Goal: Book appointment/travel/reservation

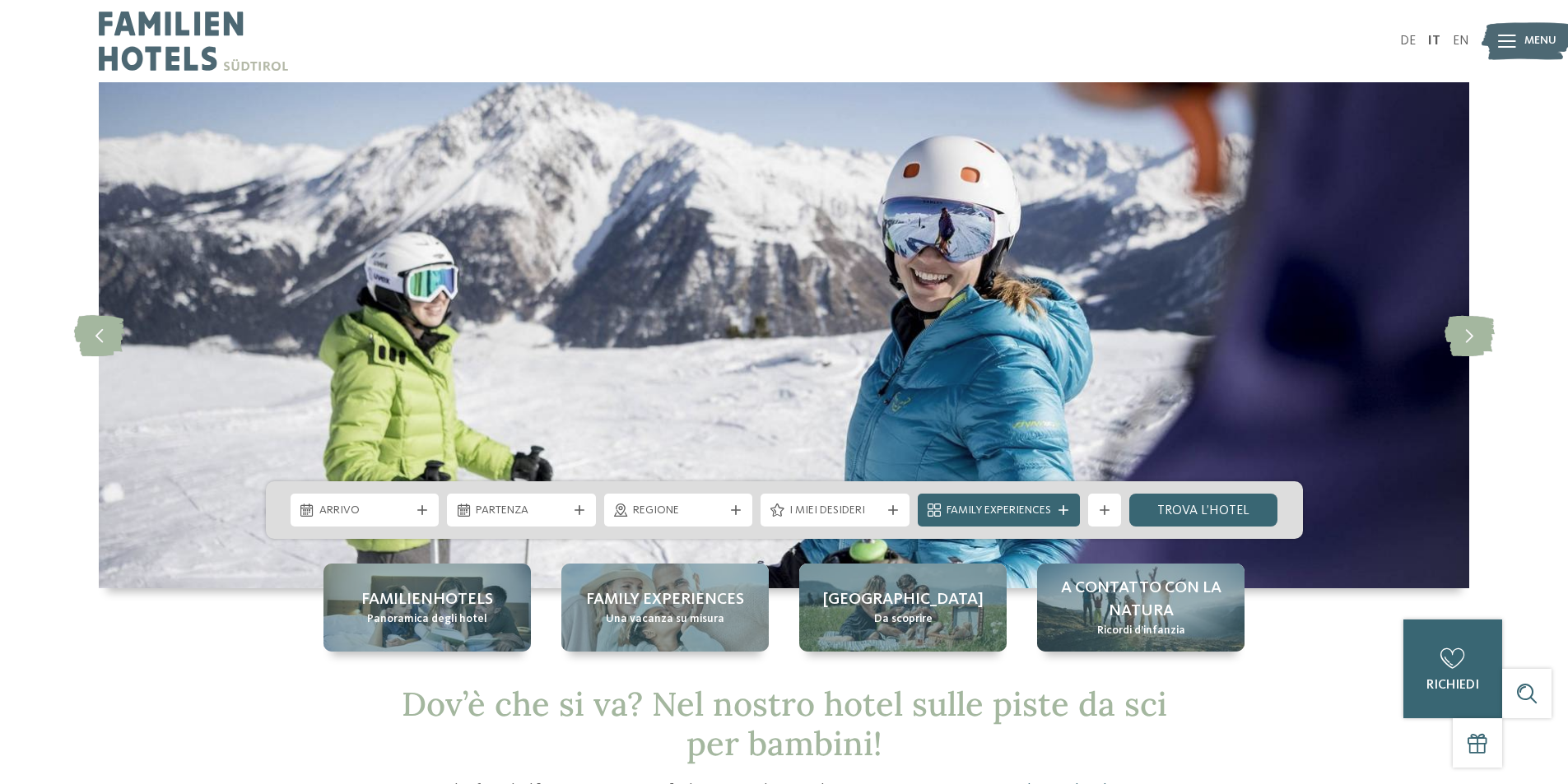
click at [431, 506] on div "Arrivo" at bounding box center [365, 510] width 149 height 33
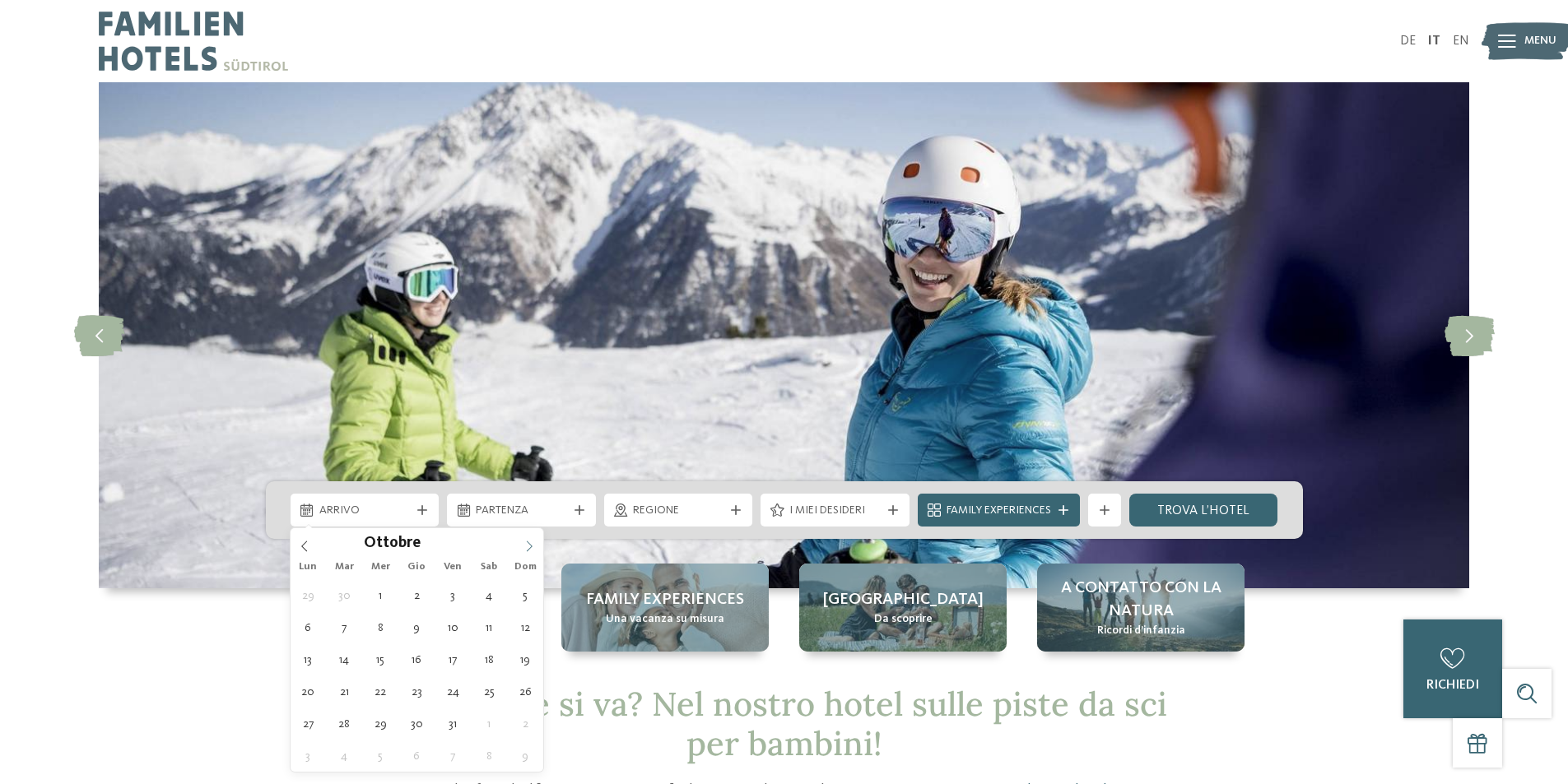
click at [531, 544] on icon at bounding box center [528, 545] width 11 height 11
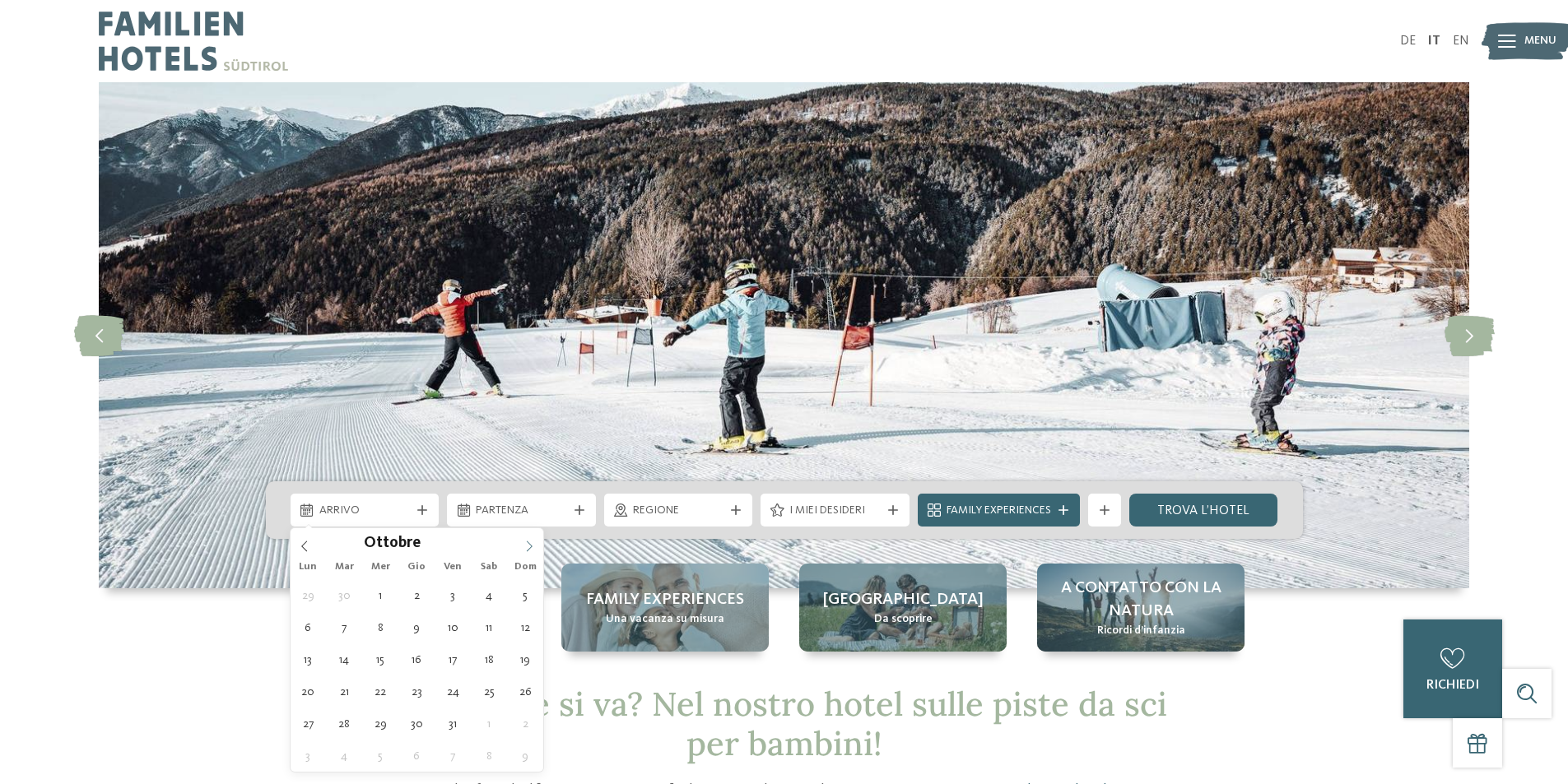
click at [531, 544] on icon at bounding box center [528, 545] width 11 height 11
type div "27.12.2025"
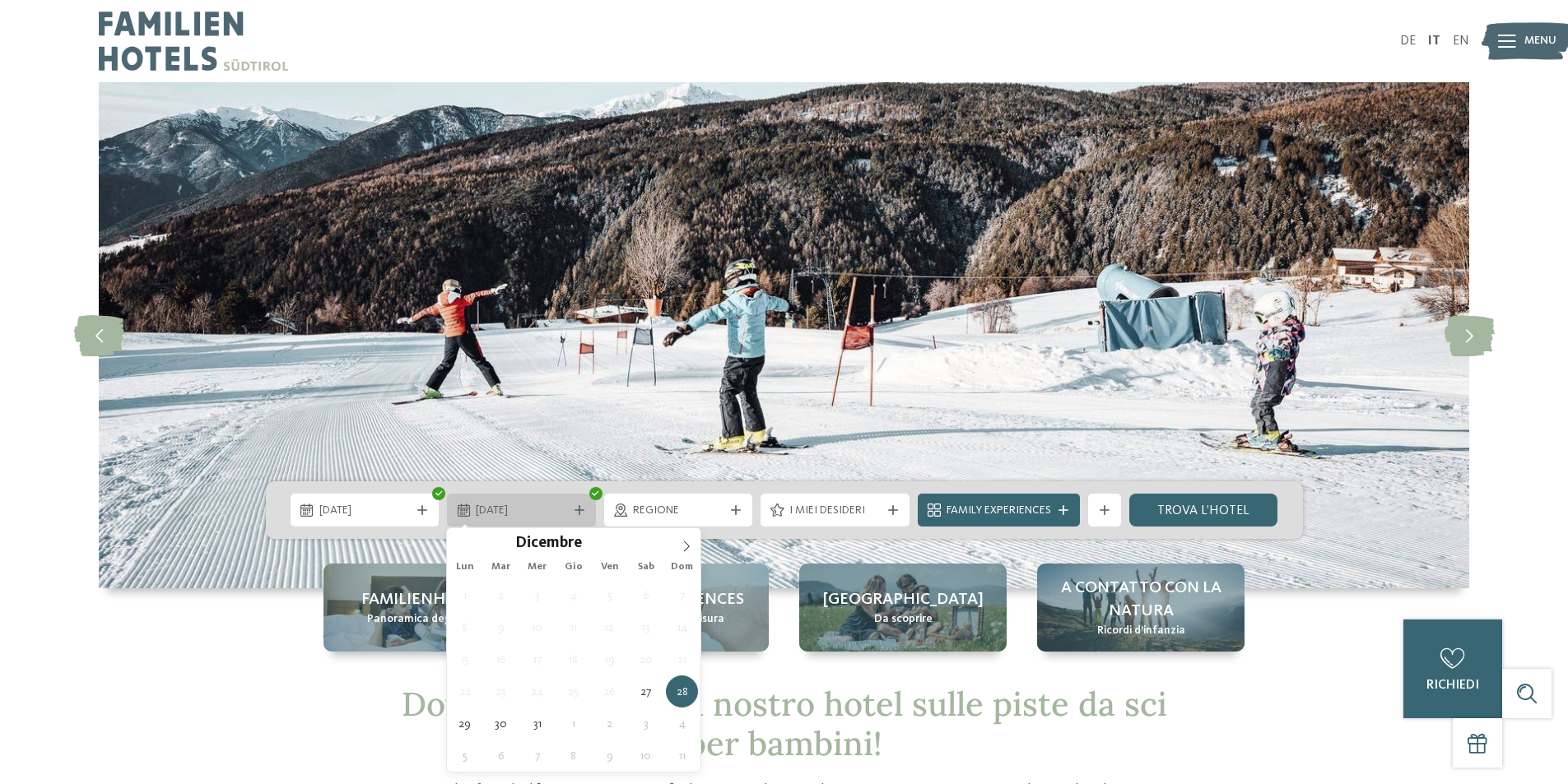
click at [580, 513] on icon at bounding box center [578, 510] width 10 height 10
click at [581, 510] on icon at bounding box center [578, 510] width 10 height 10
type input "****"
click at [682, 539] on span at bounding box center [686, 542] width 28 height 28
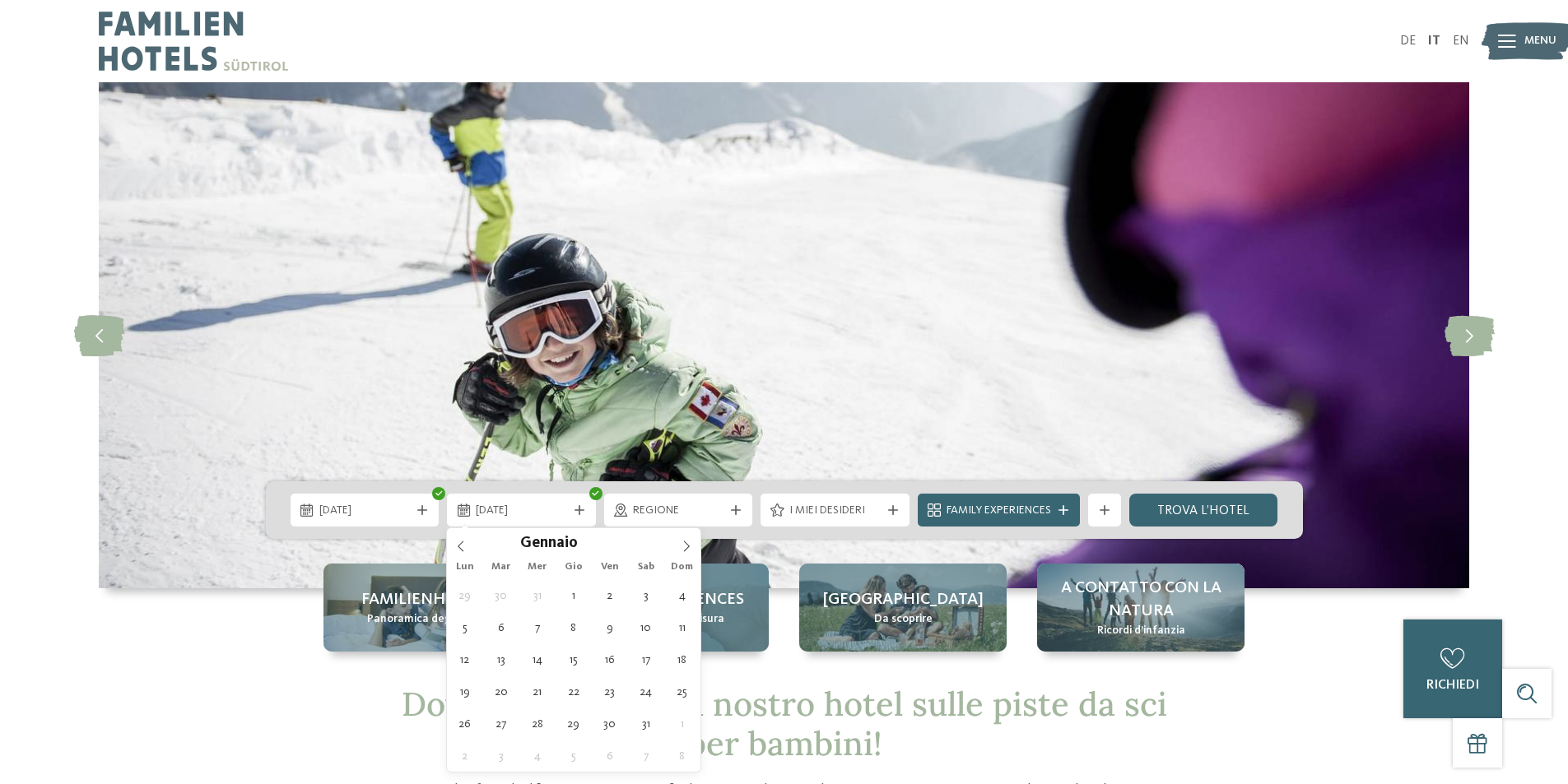
type div "03.01.2026"
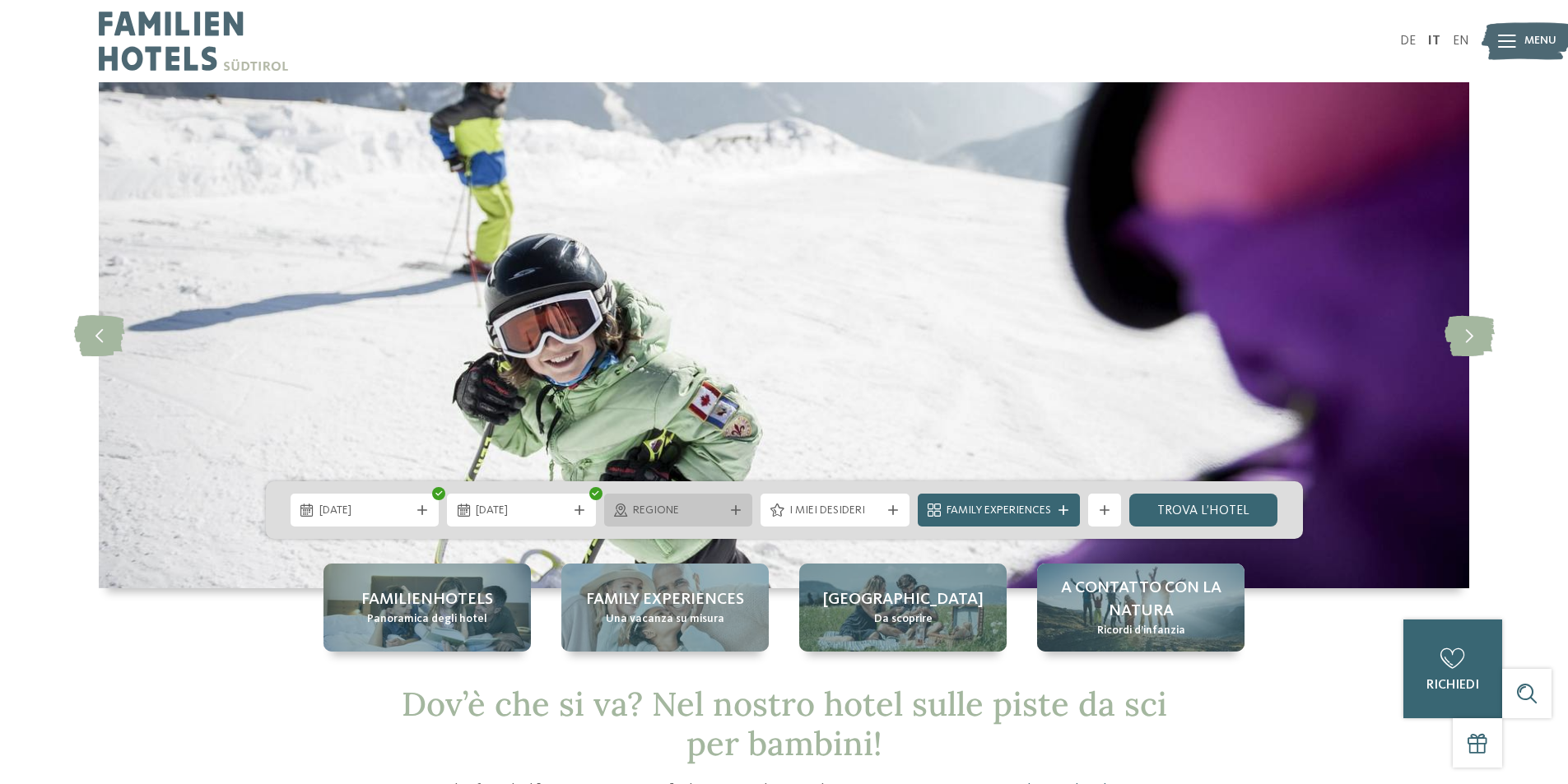
click at [692, 507] on span "Regione" at bounding box center [679, 511] width 92 height 16
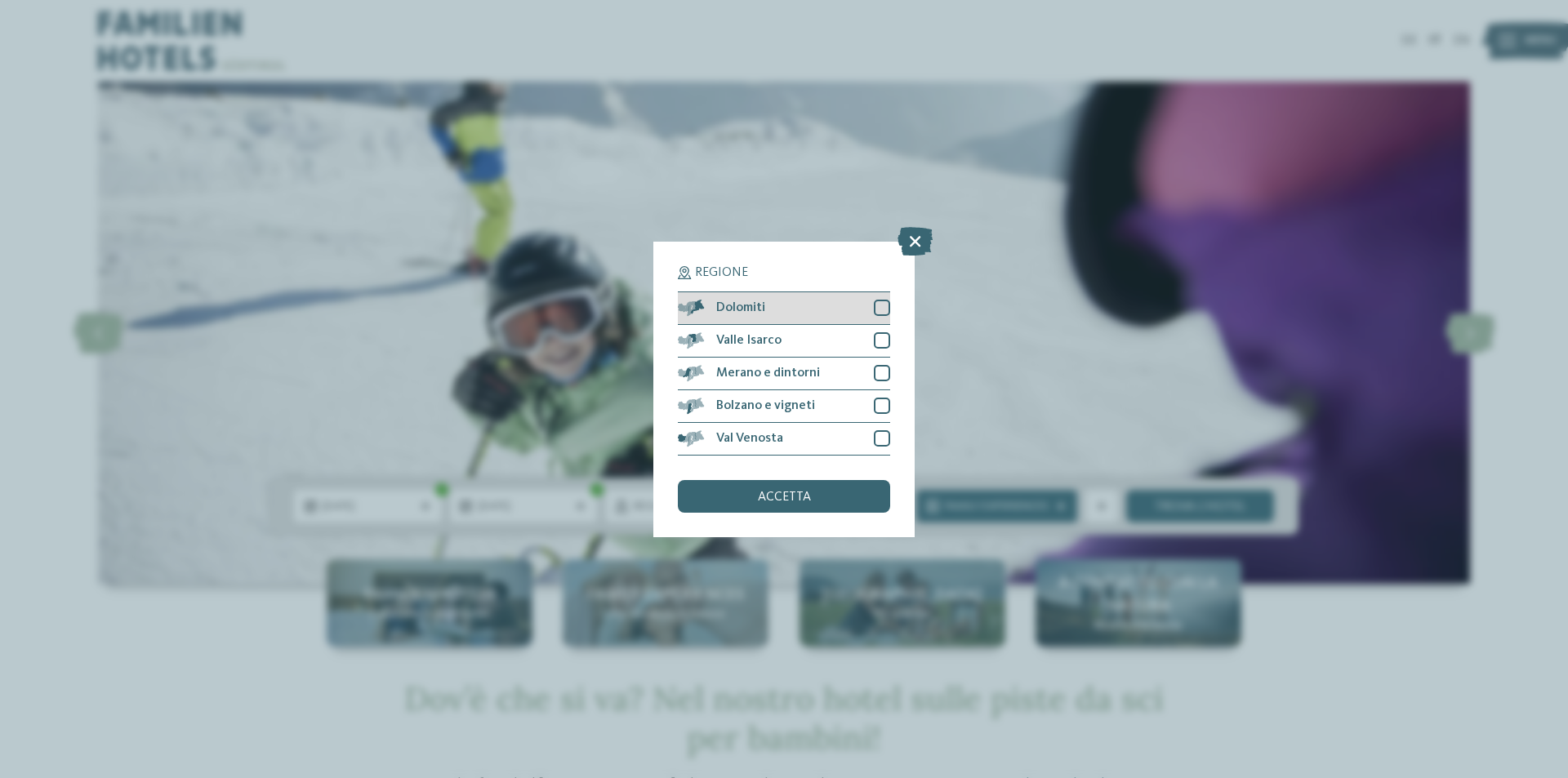
click at [882, 310] on div at bounding box center [882, 307] width 16 height 16
click at [877, 367] on div at bounding box center [882, 373] width 16 height 16
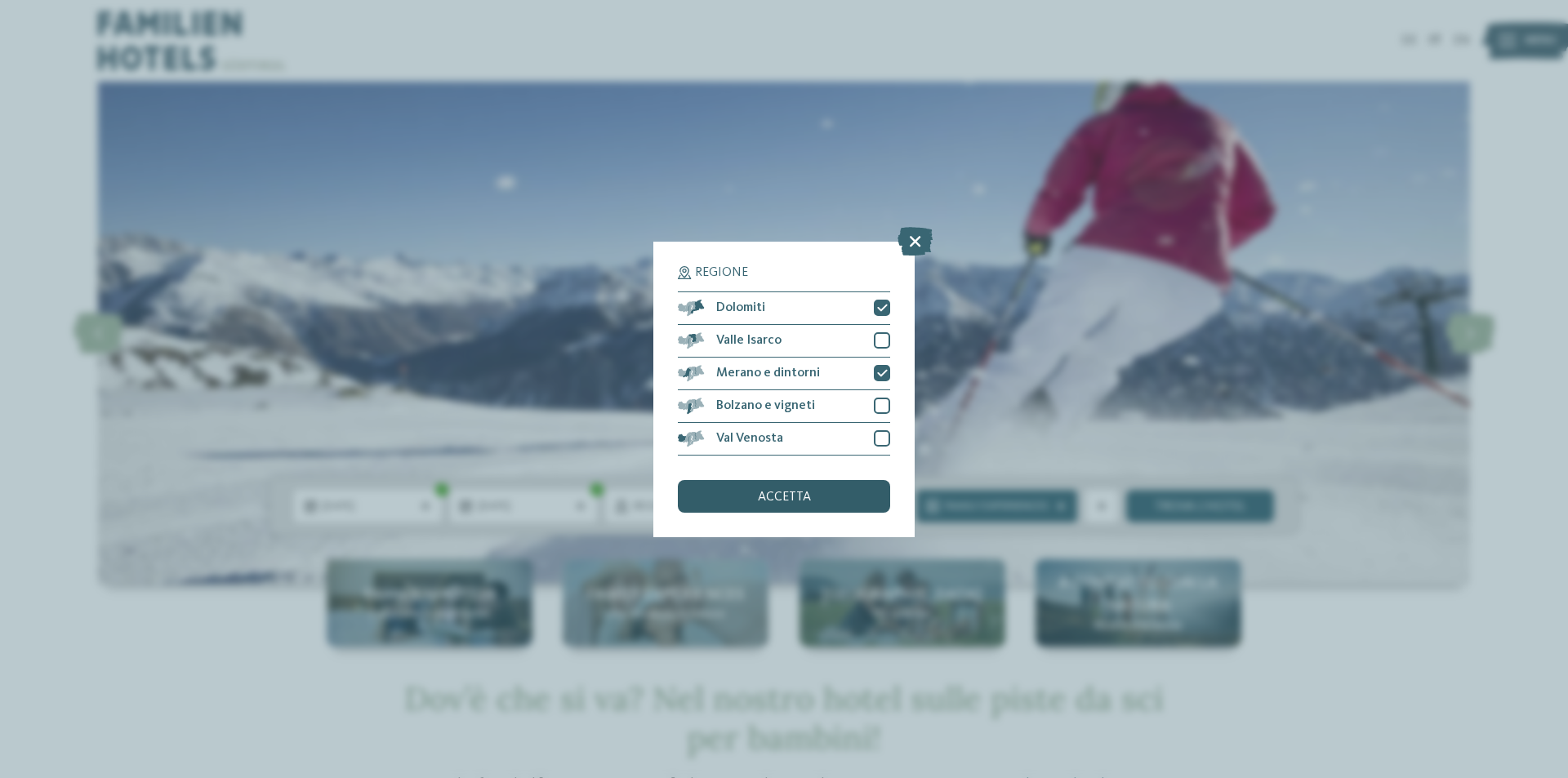
click at [832, 498] on div "accetta" at bounding box center [784, 497] width 213 height 33
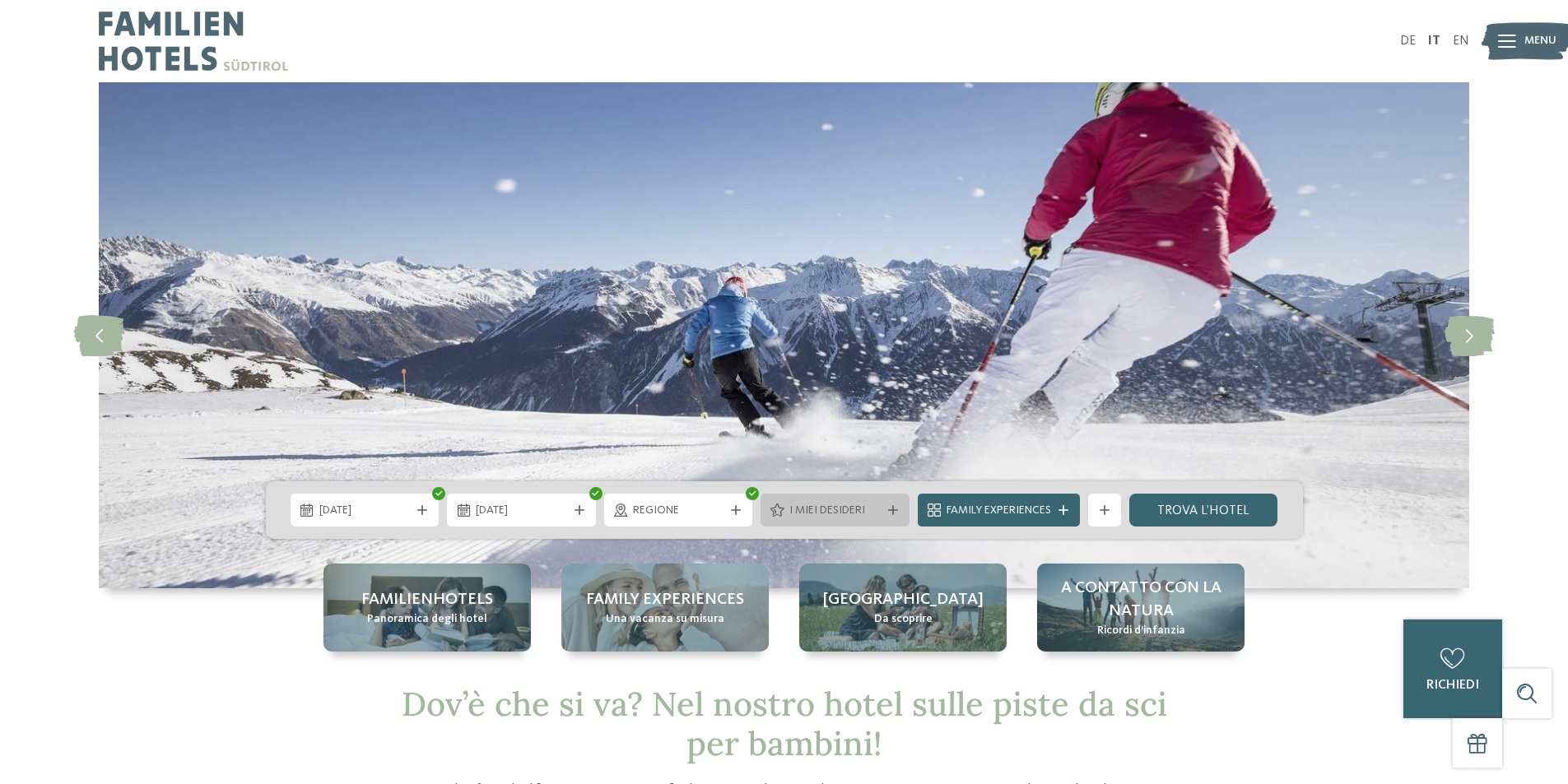
click at [883, 508] on div "I miei desideri" at bounding box center [834, 510] width 99 height 18
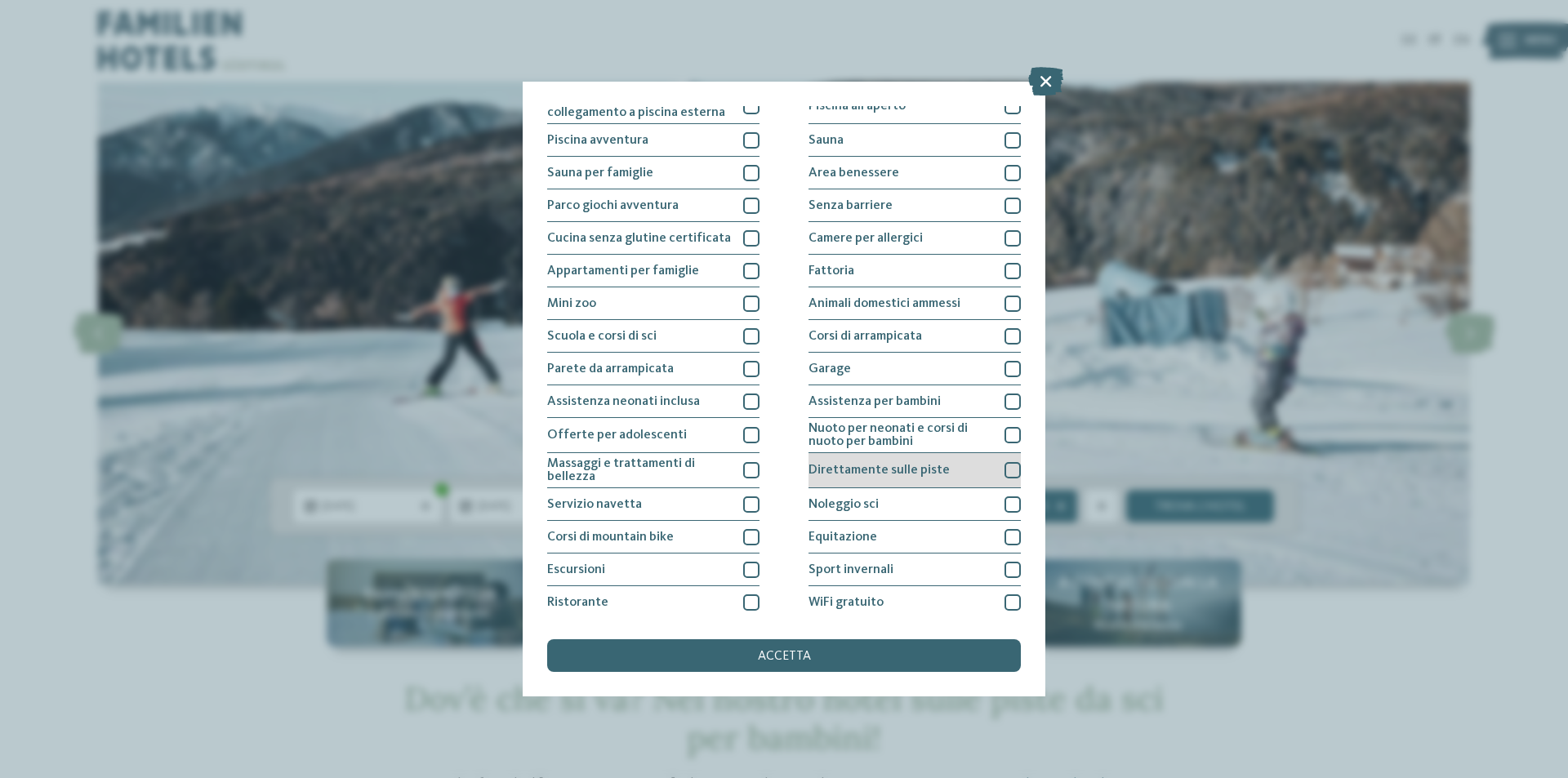
scroll to position [80, 0]
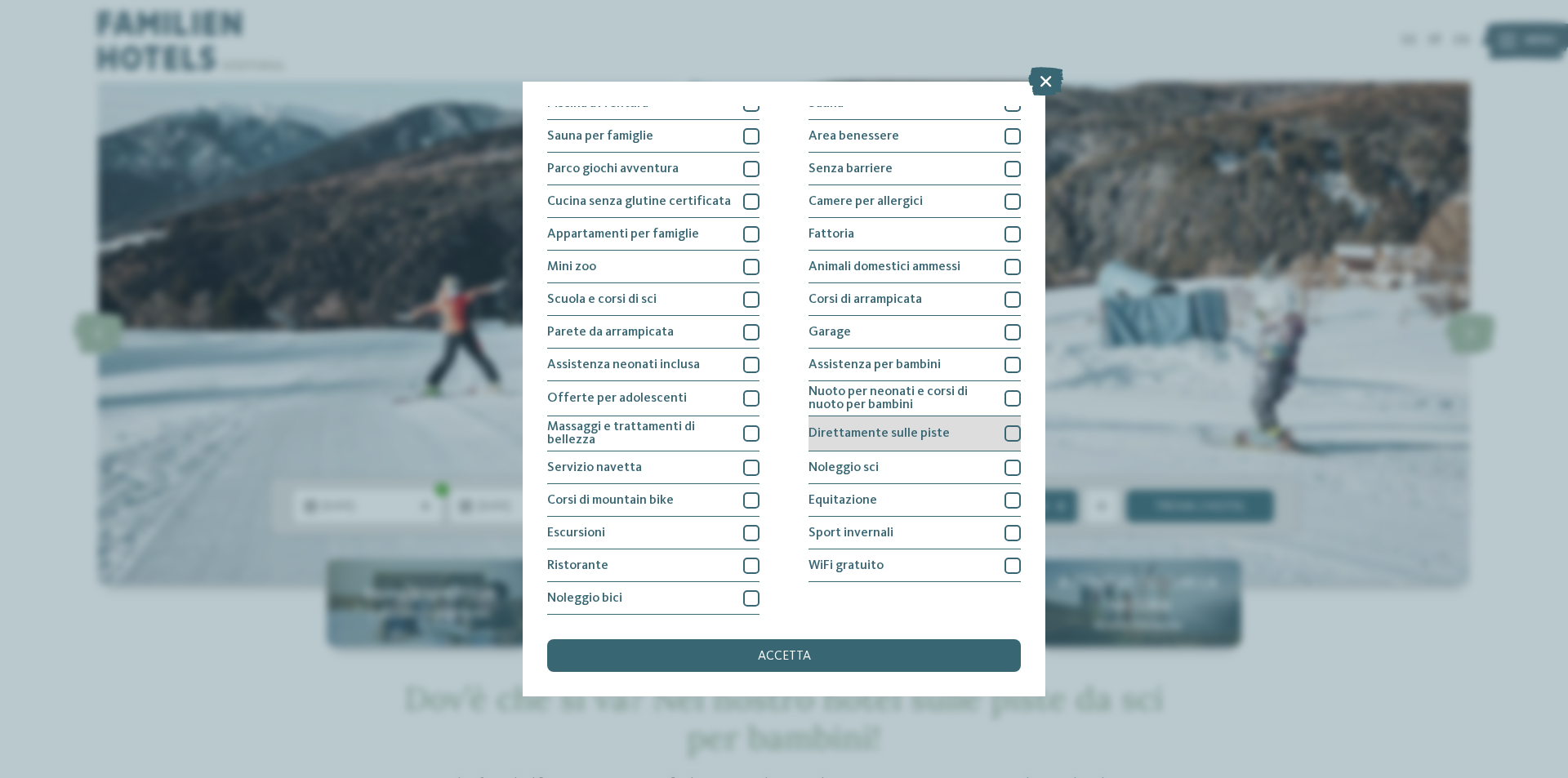
click at [1004, 434] on div at bounding box center [1012, 433] width 16 height 16
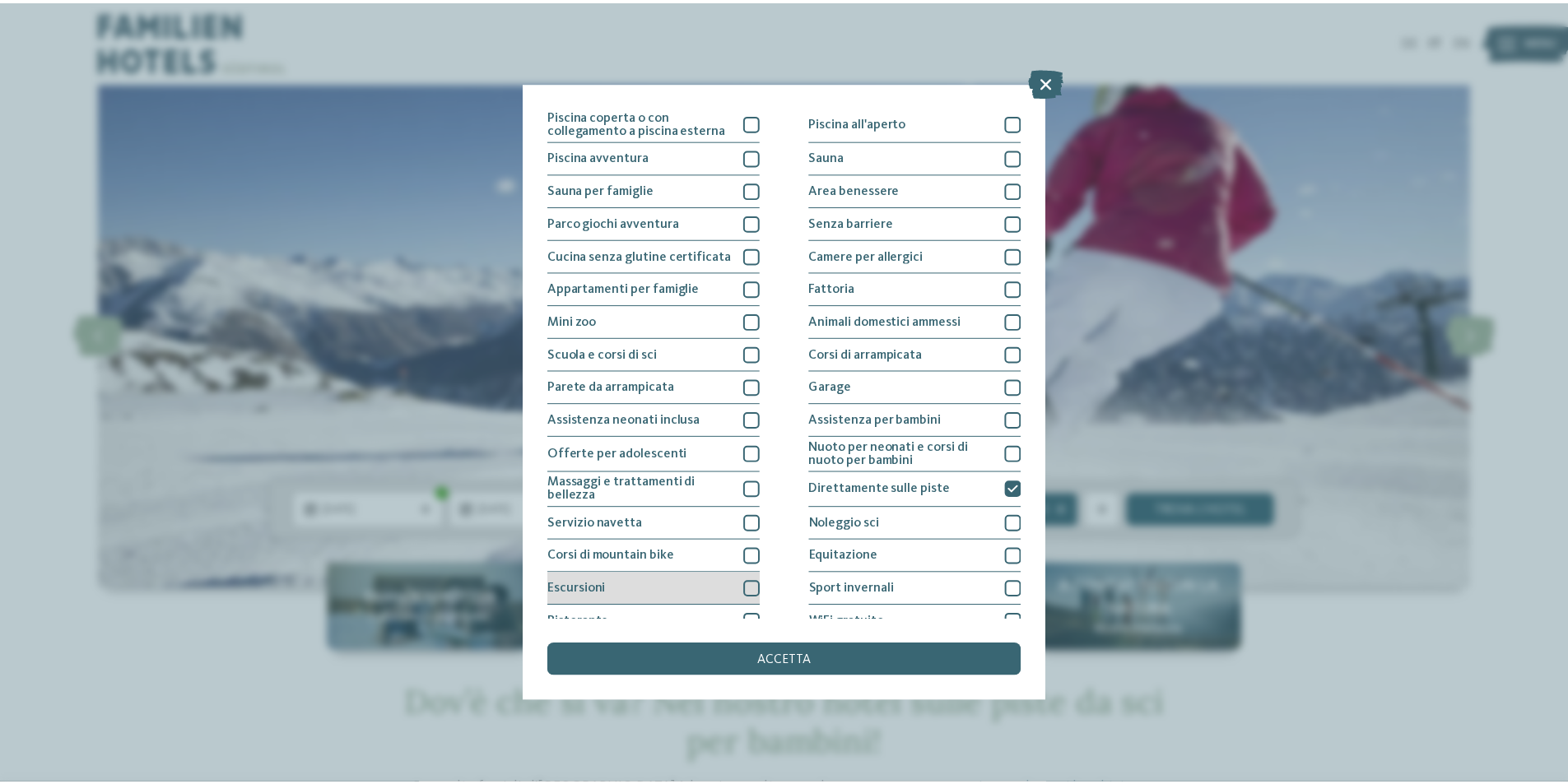
scroll to position [0, 0]
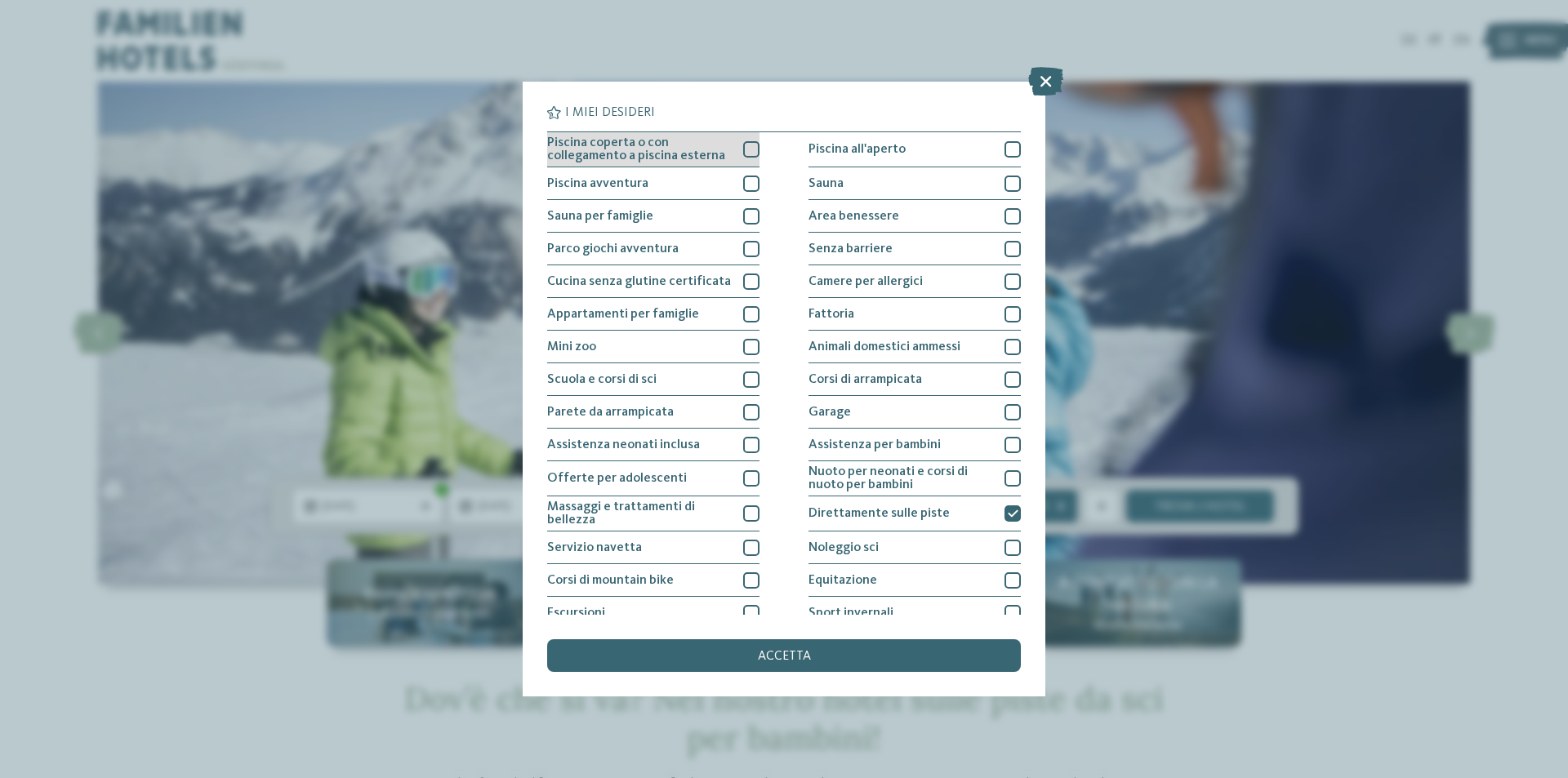
click at [743, 148] on div at bounding box center [751, 149] width 16 height 16
click at [735, 654] on div "accetta" at bounding box center [784, 655] width 473 height 33
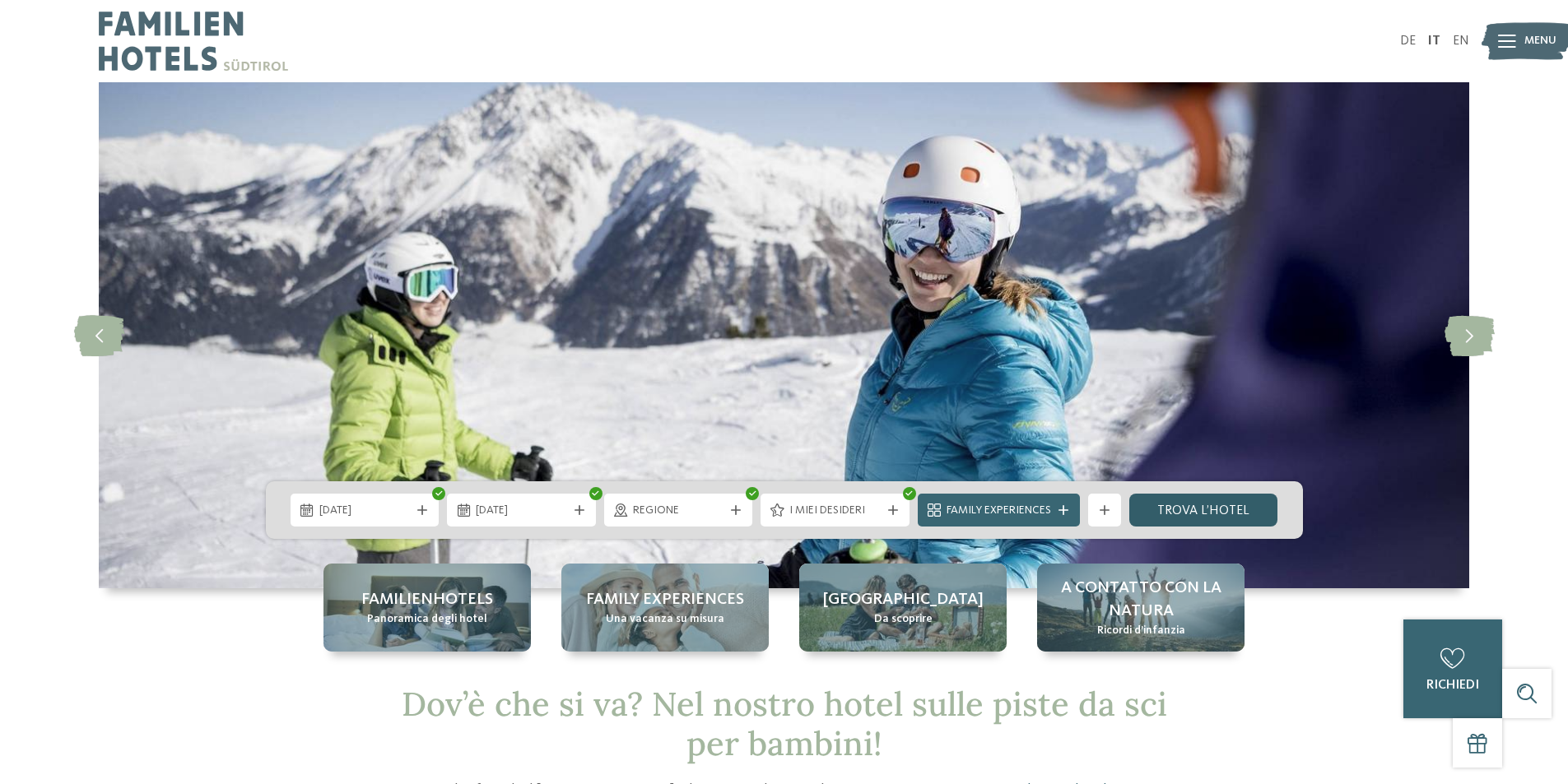
click at [1186, 504] on link "trova l’hotel" at bounding box center [1203, 510] width 149 height 33
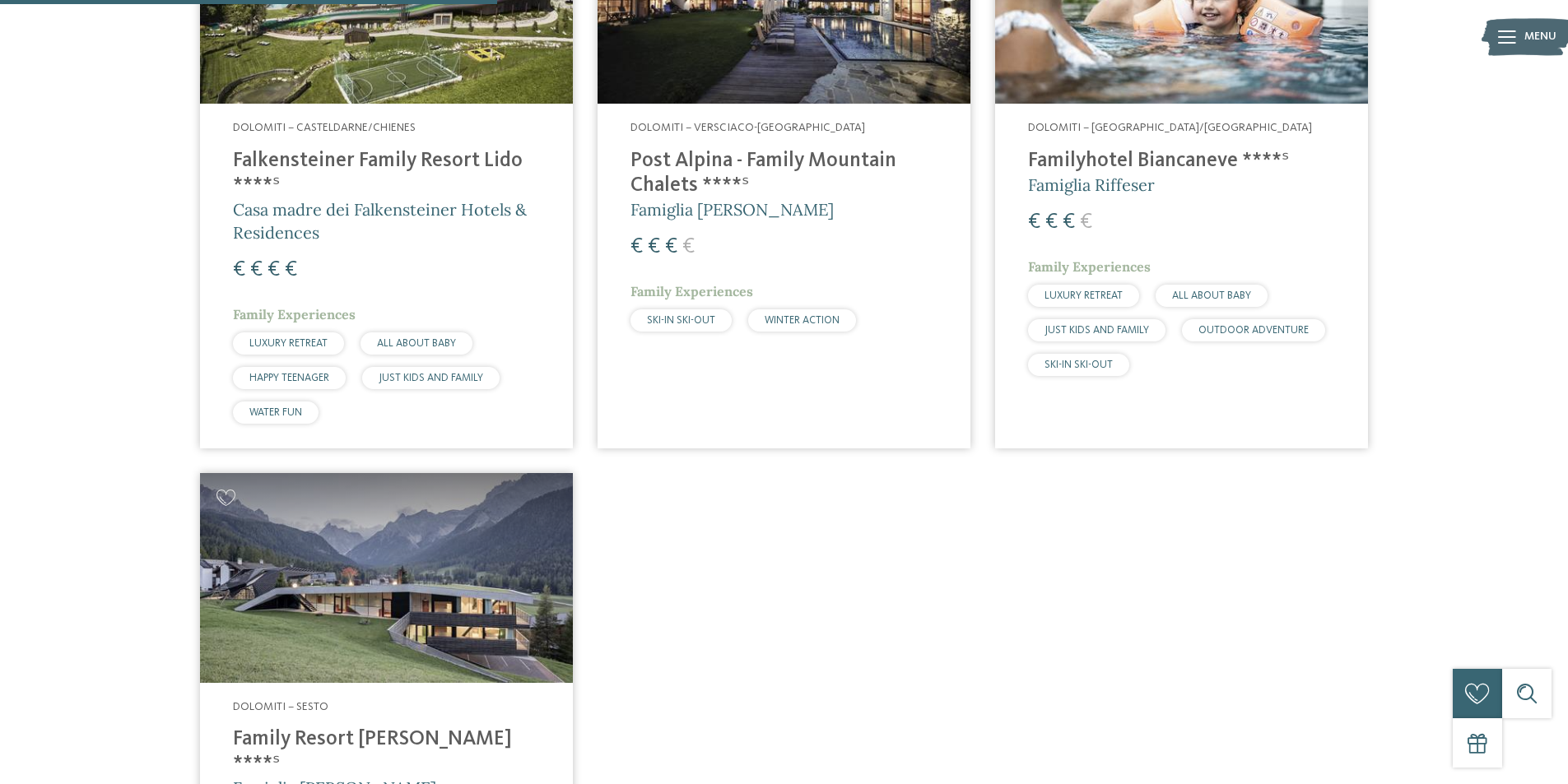
scroll to position [540, 0]
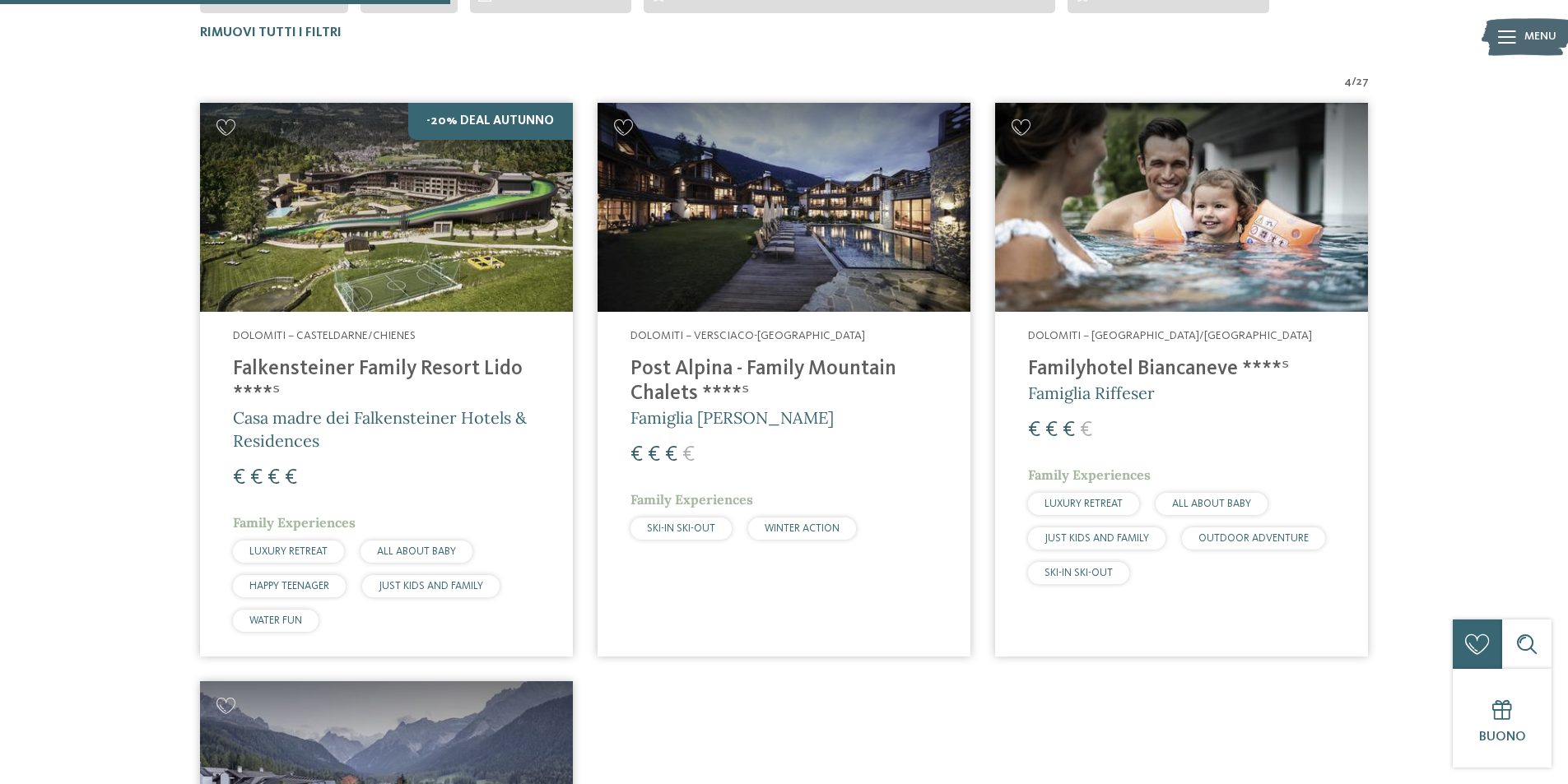
click at [380, 424] on span "Casa madre dei Falkensteiner Hotels & Residences" at bounding box center [379, 429] width 294 height 43
